Goal: Go to known website: Access a specific website the user already knows

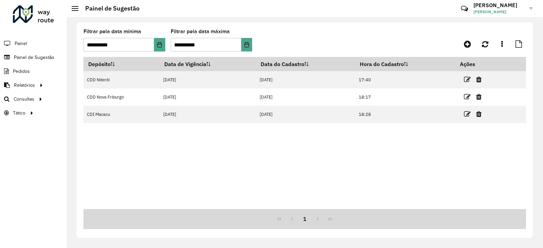
click at [34, 16] on div at bounding box center [33, 14] width 41 height 18
